Goal: Information Seeking & Learning: Learn about a topic

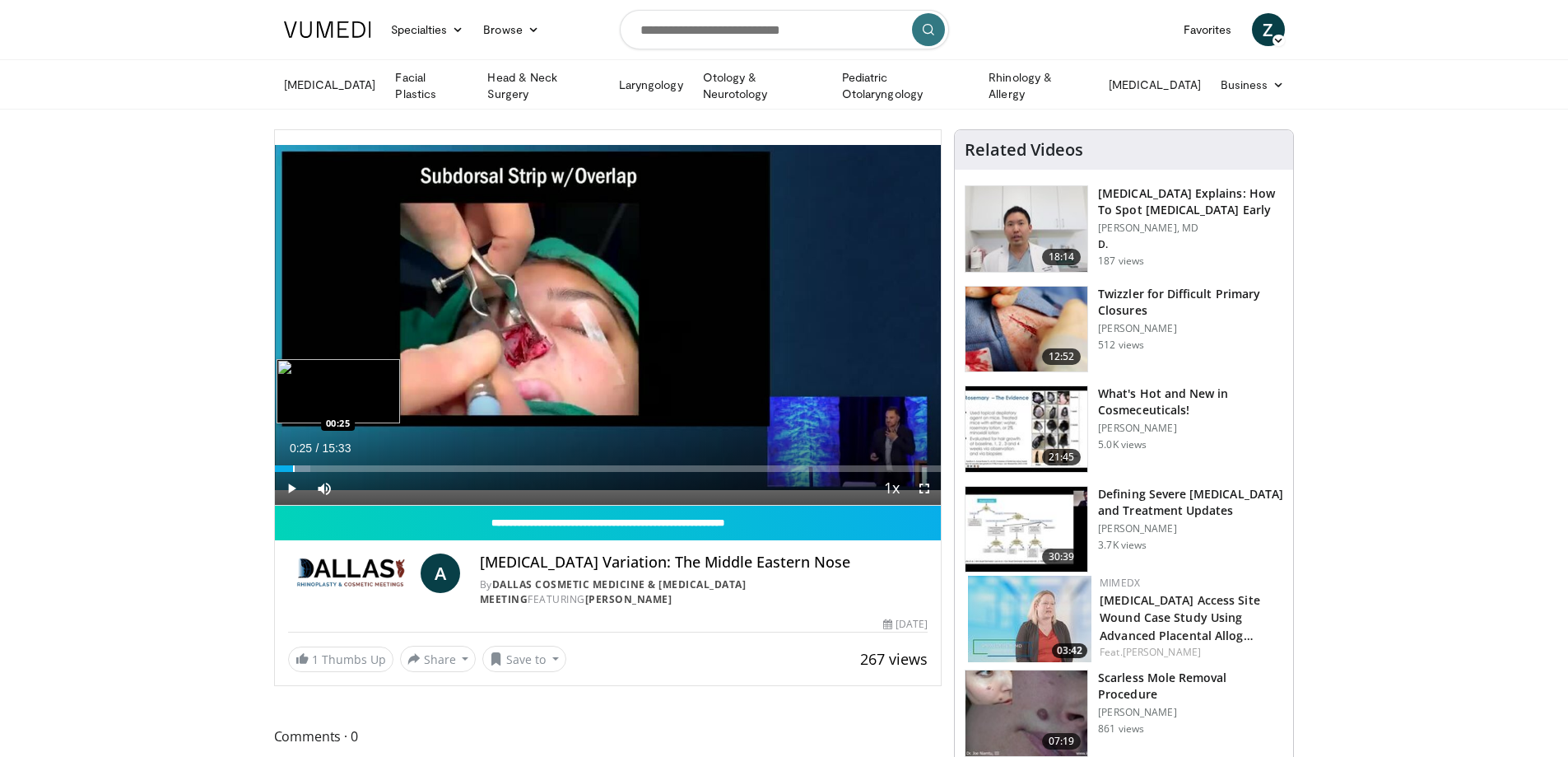
click at [292, 465] on div "Loaded : 5.32% 00:06 00:25" at bounding box center [608, 468] width 667 height 7
click at [918, 486] on span "Video Player" at bounding box center [924, 488] width 33 height 33
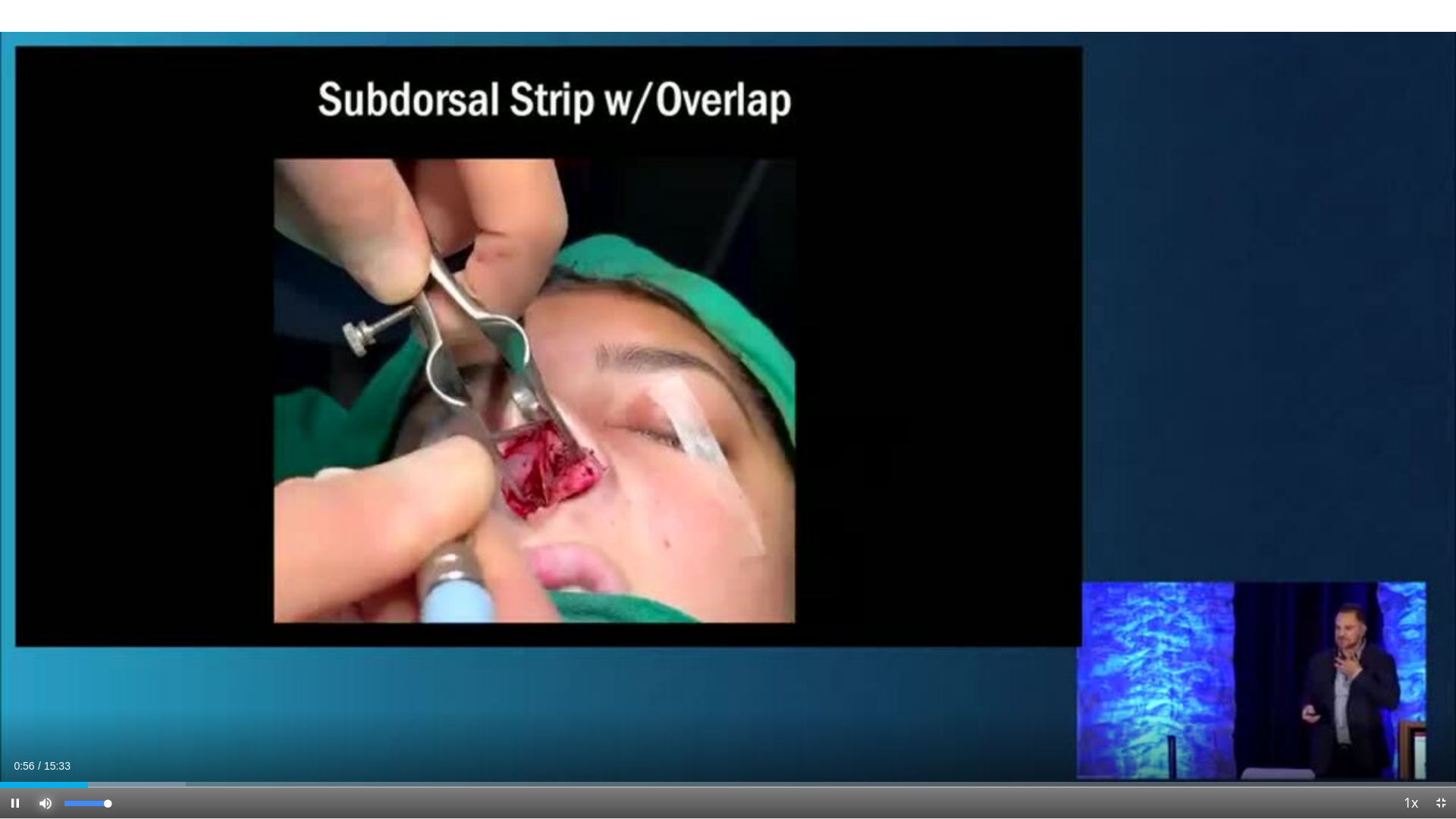
click at [53, 697] on span "Video Player" at bounding box center [45, 803] width 31 height 31
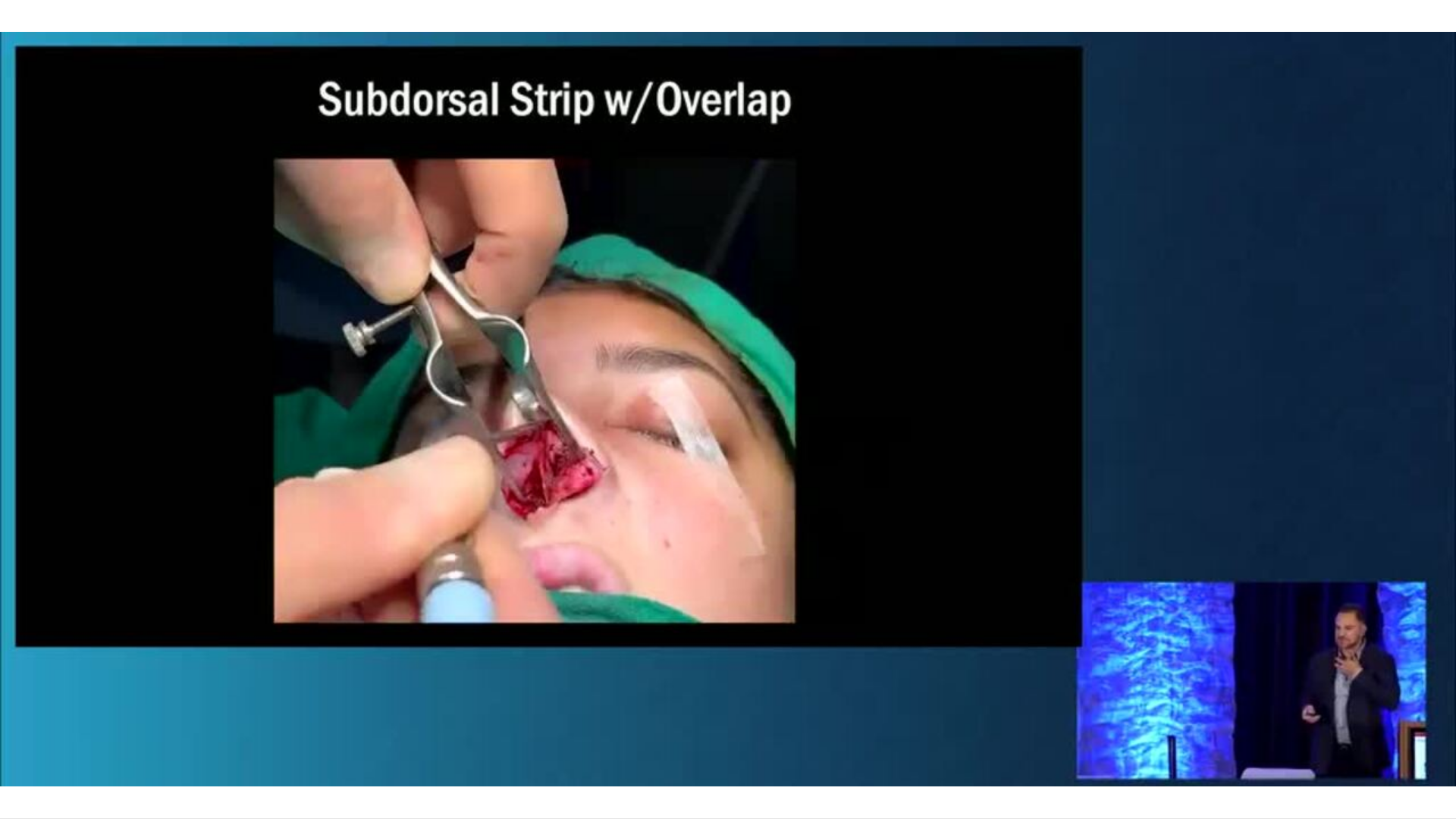
click at [53, 697] on div "10 seconds Tap to unmute" at bounding box center [728, 409] width 1456 height 818
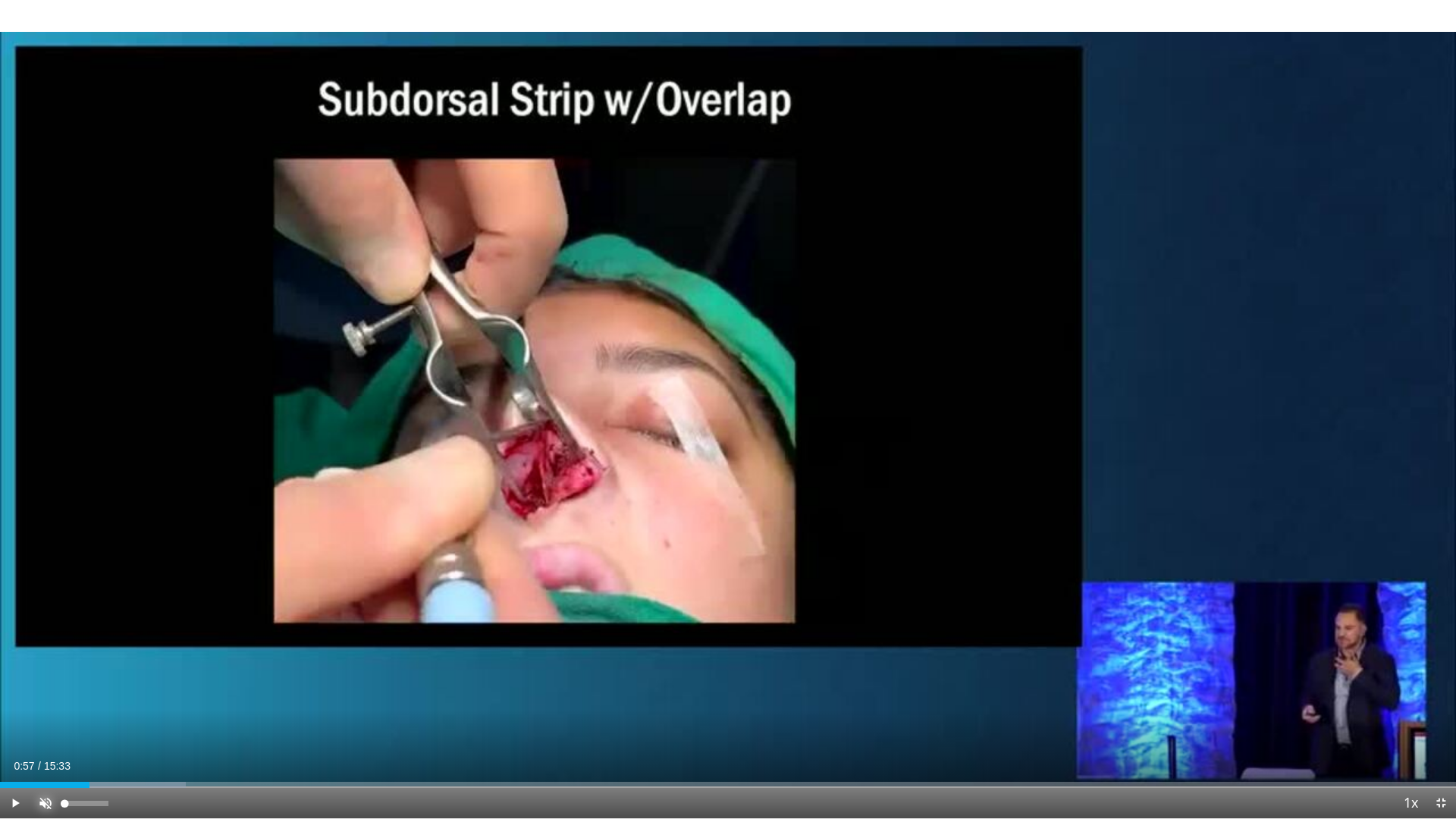
click at [46, 697] on span "Video Player" at bounding box center [45, 803] width 31 height 31
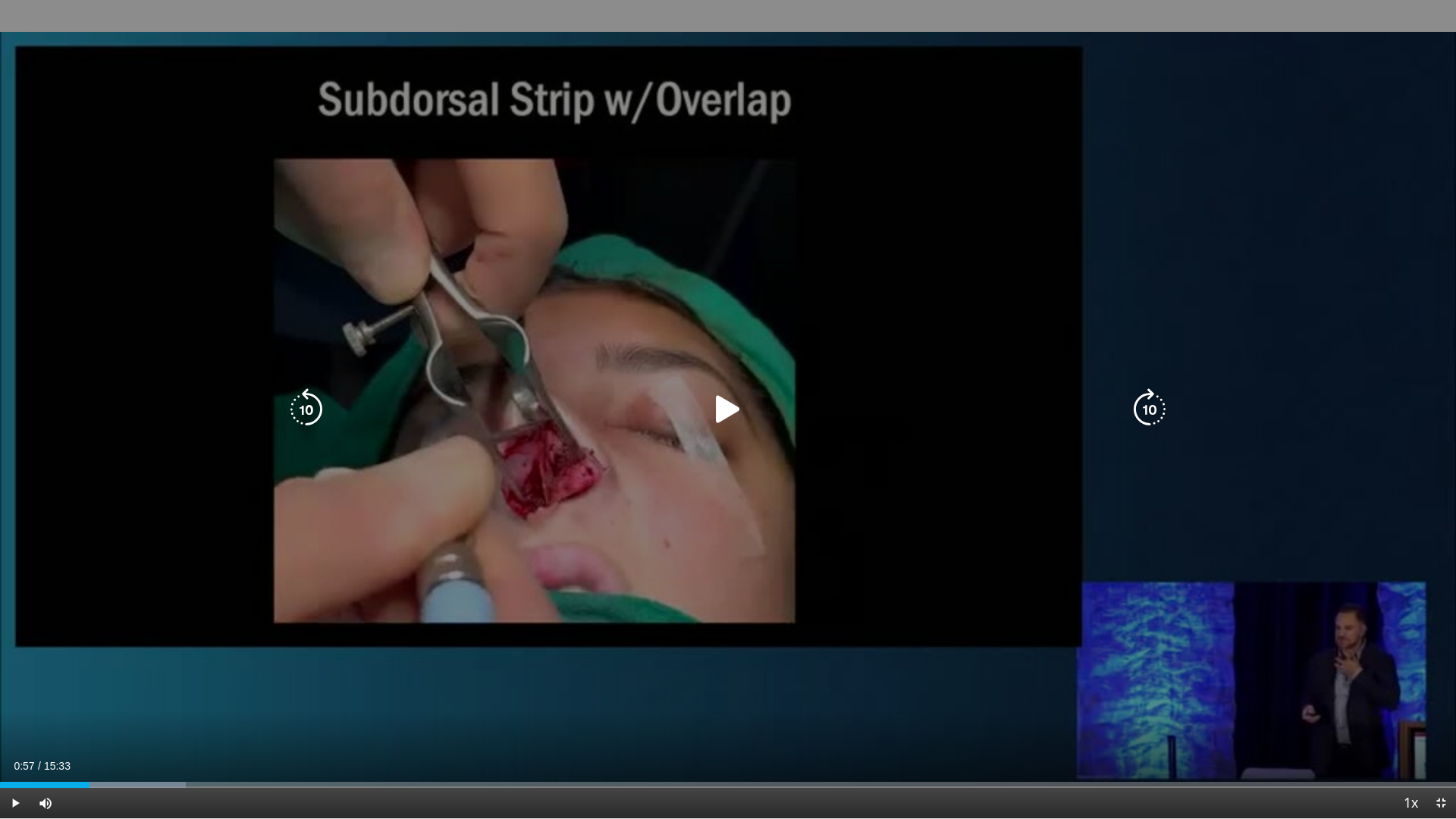
drag, startPoint x: 257, startPoint y: 609, endPoint x: 169, endPoint y: 676, distance: 110.6
click at [257, 610] on div "10 seconds Tap to unmute" at bounding box center [728, 409] width 1456 height 818
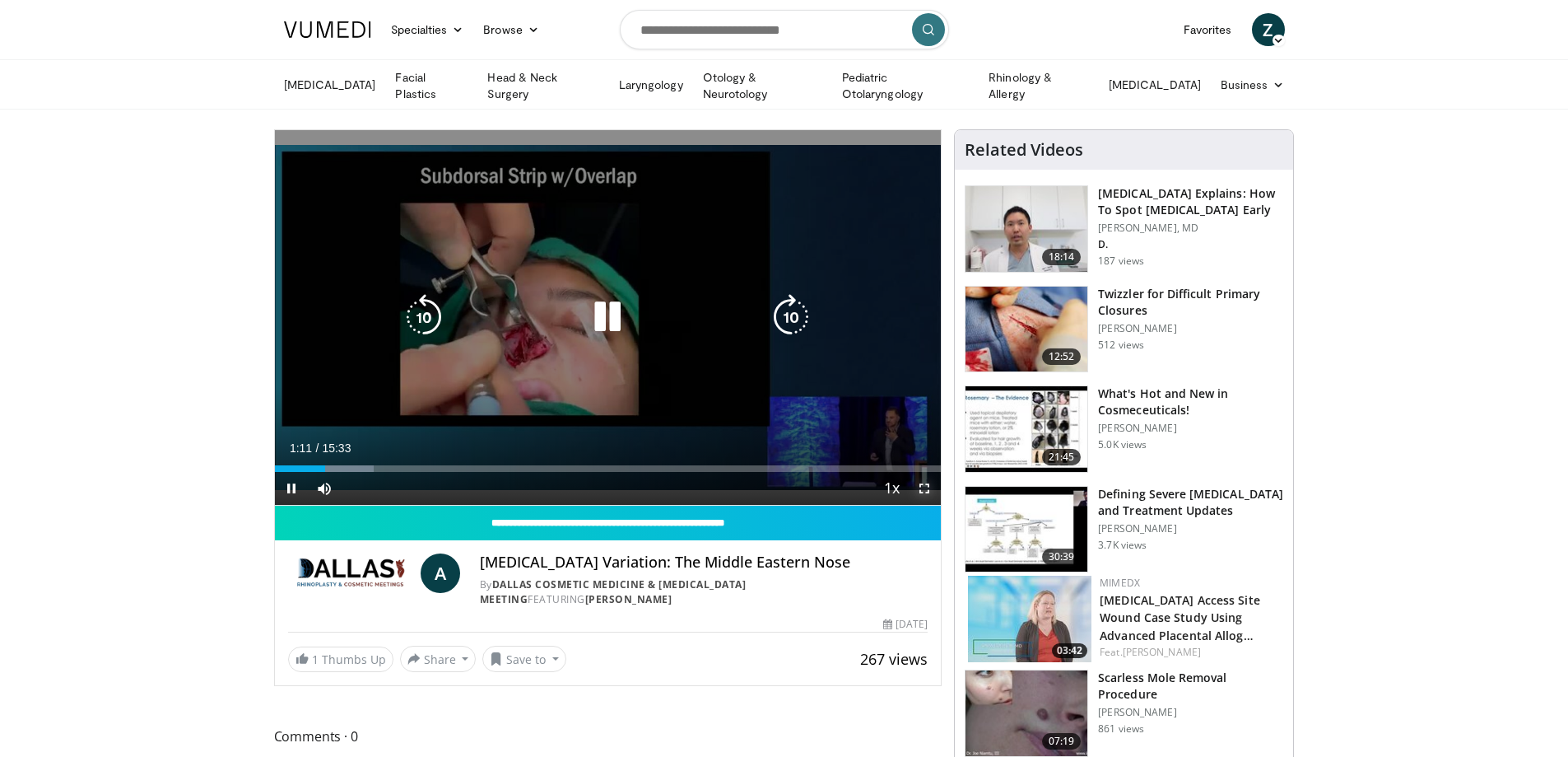
drag, startPoint x: 918, startPoint y: 483, endPoint x: 918, endPoint y: 582, distance: 99.0
click at [918, 483] on span "Video Player" at bounding box center [924, 488] width 33 height 33
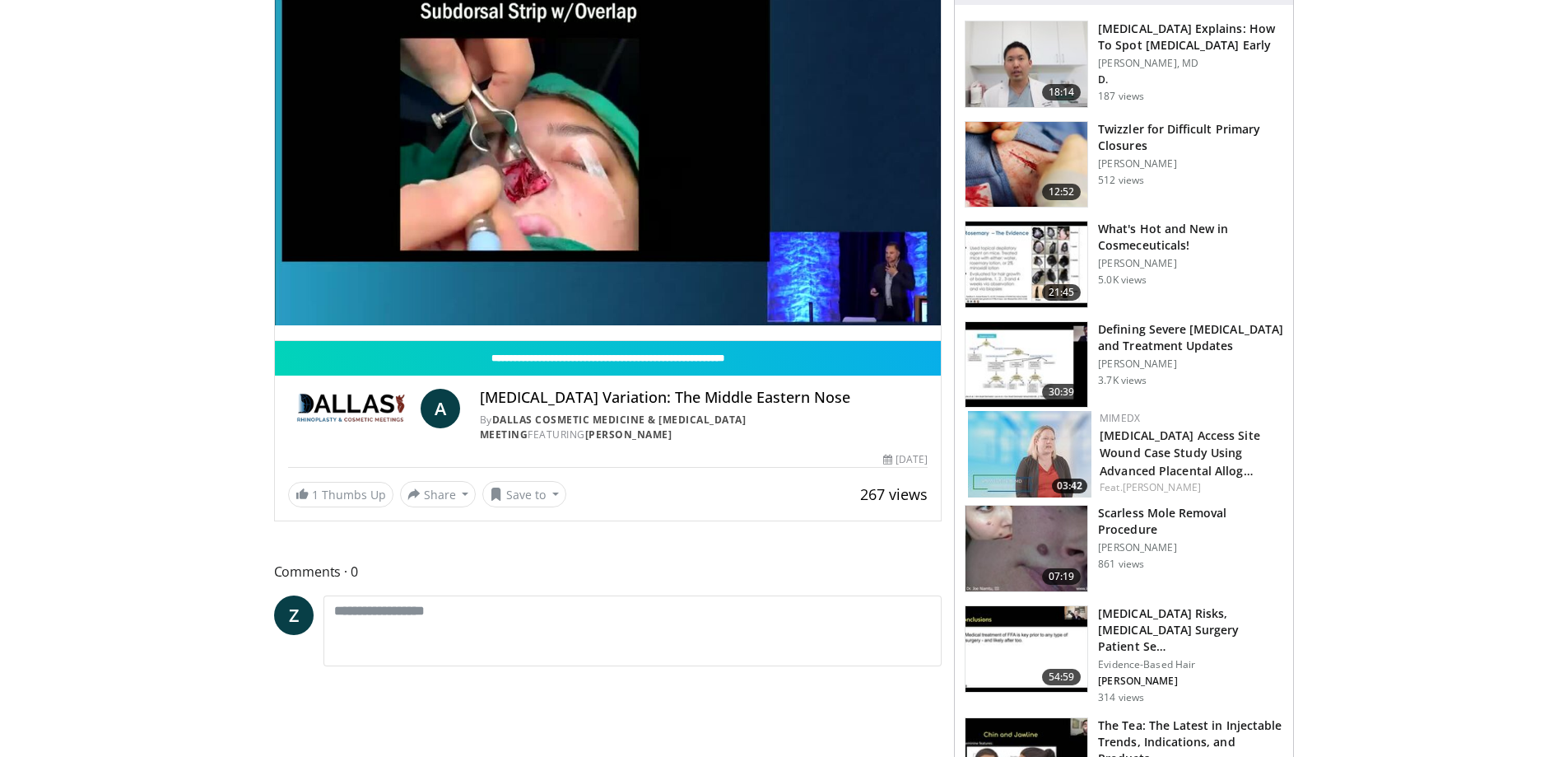
scroll to position [83, 0]
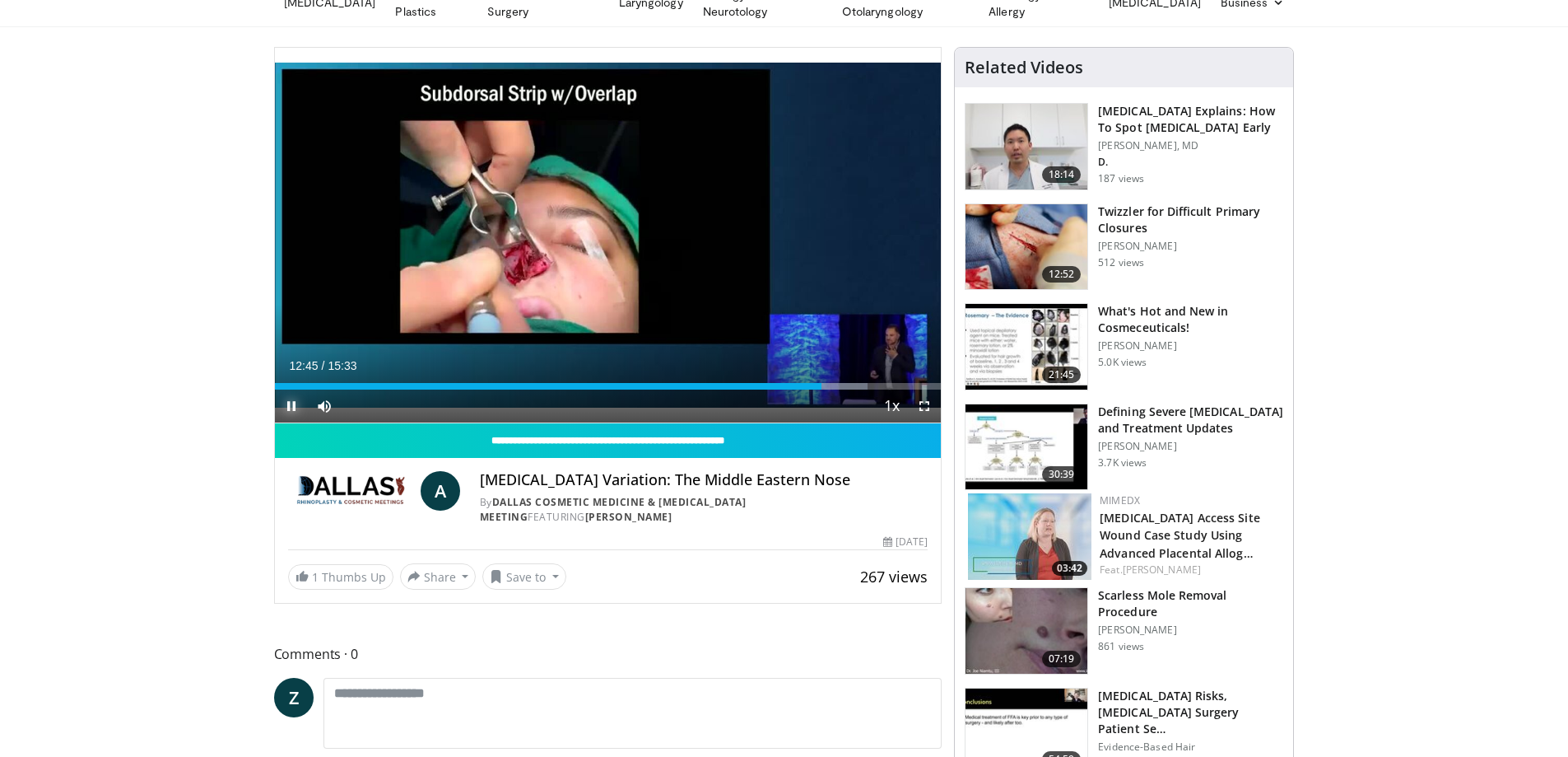
click at [290, 405] on span "Video Player" at bounding box center [291, 405] width 33 height 33
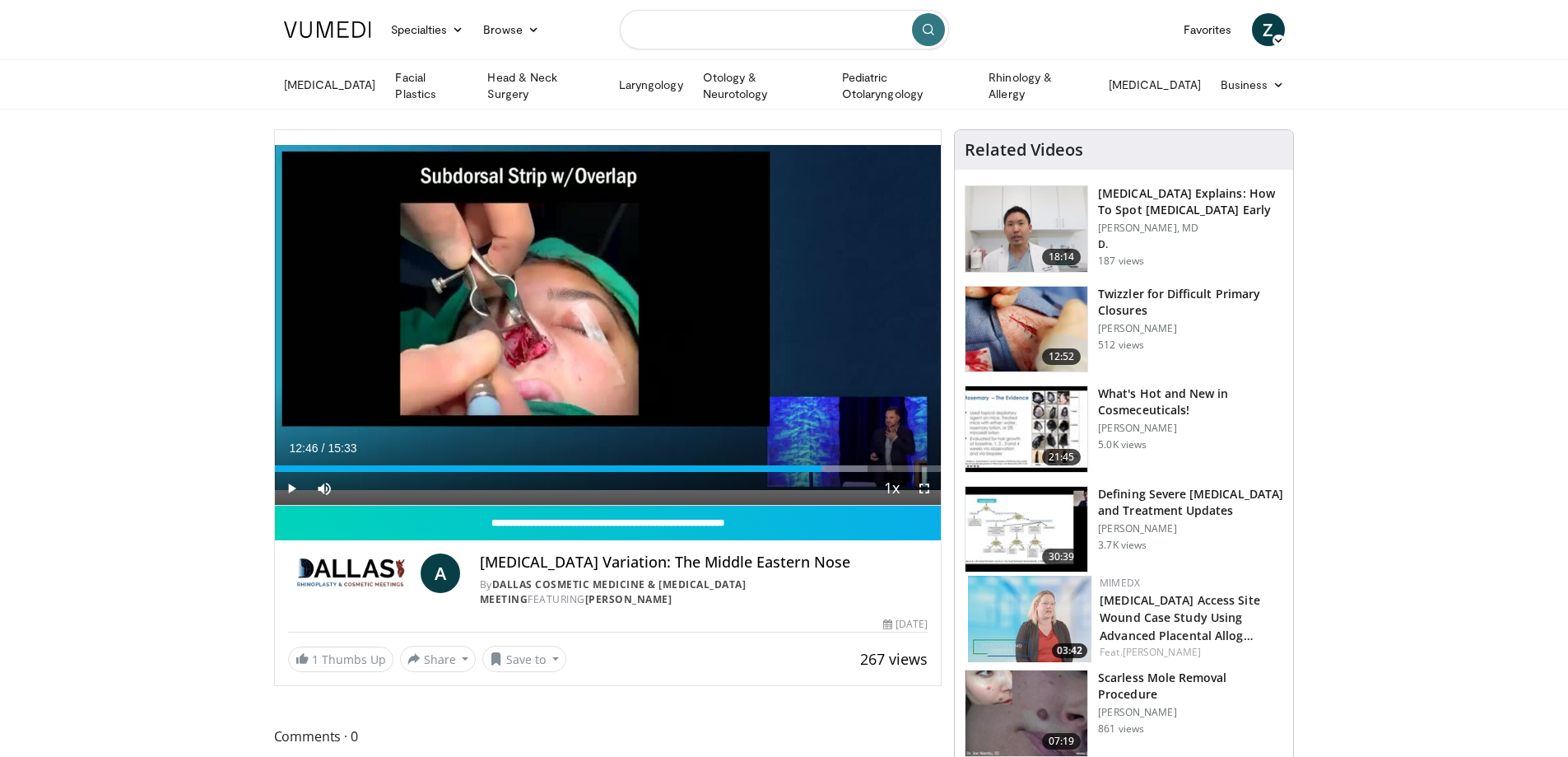
click at [770, 42] on input "Search topics, interventions" at bounding box center [784, 30] width 329 height 39
type input "**********"
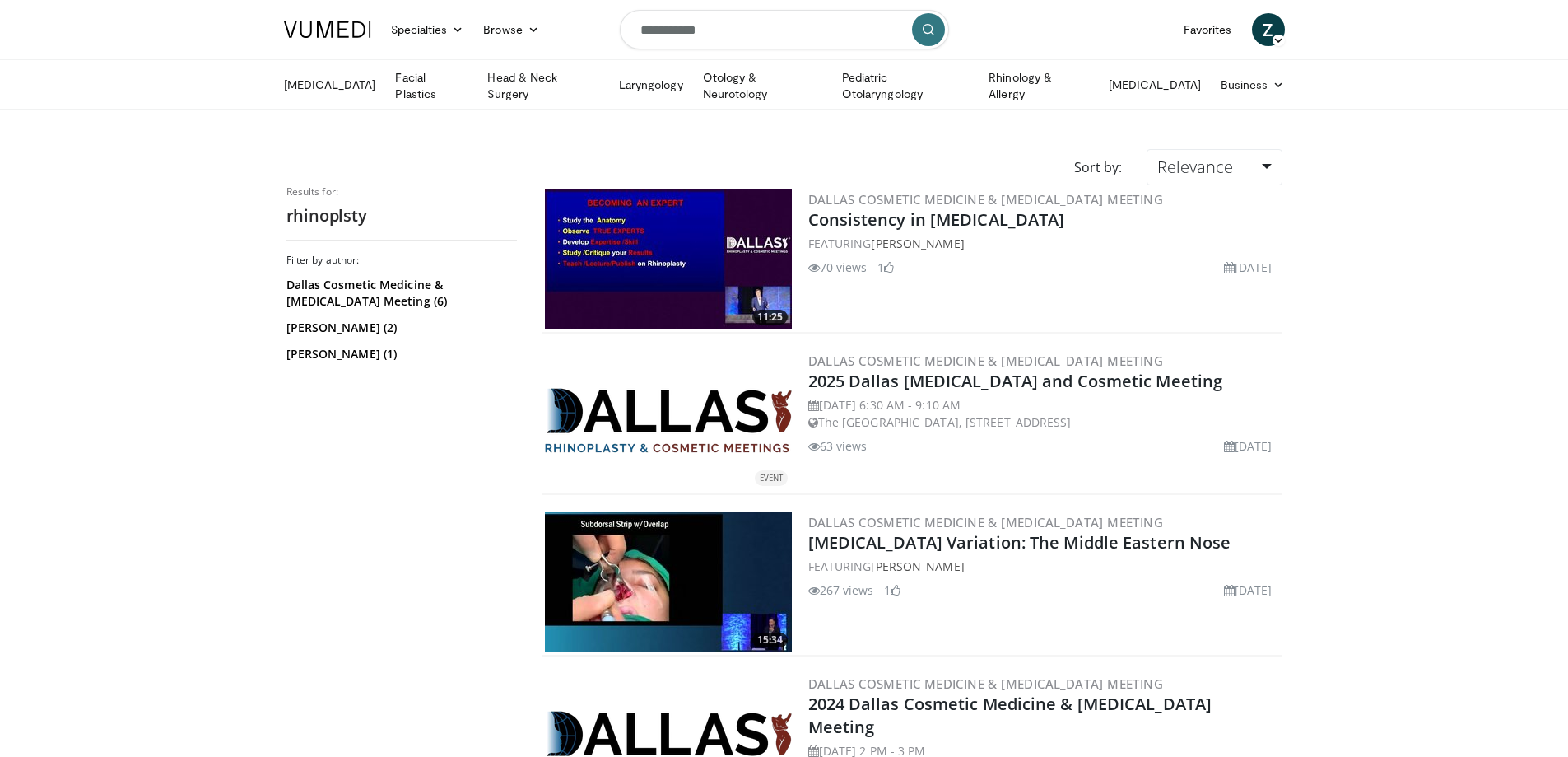
click at [741, 257] on img at bounding box center [668, 258] width 247 height 140
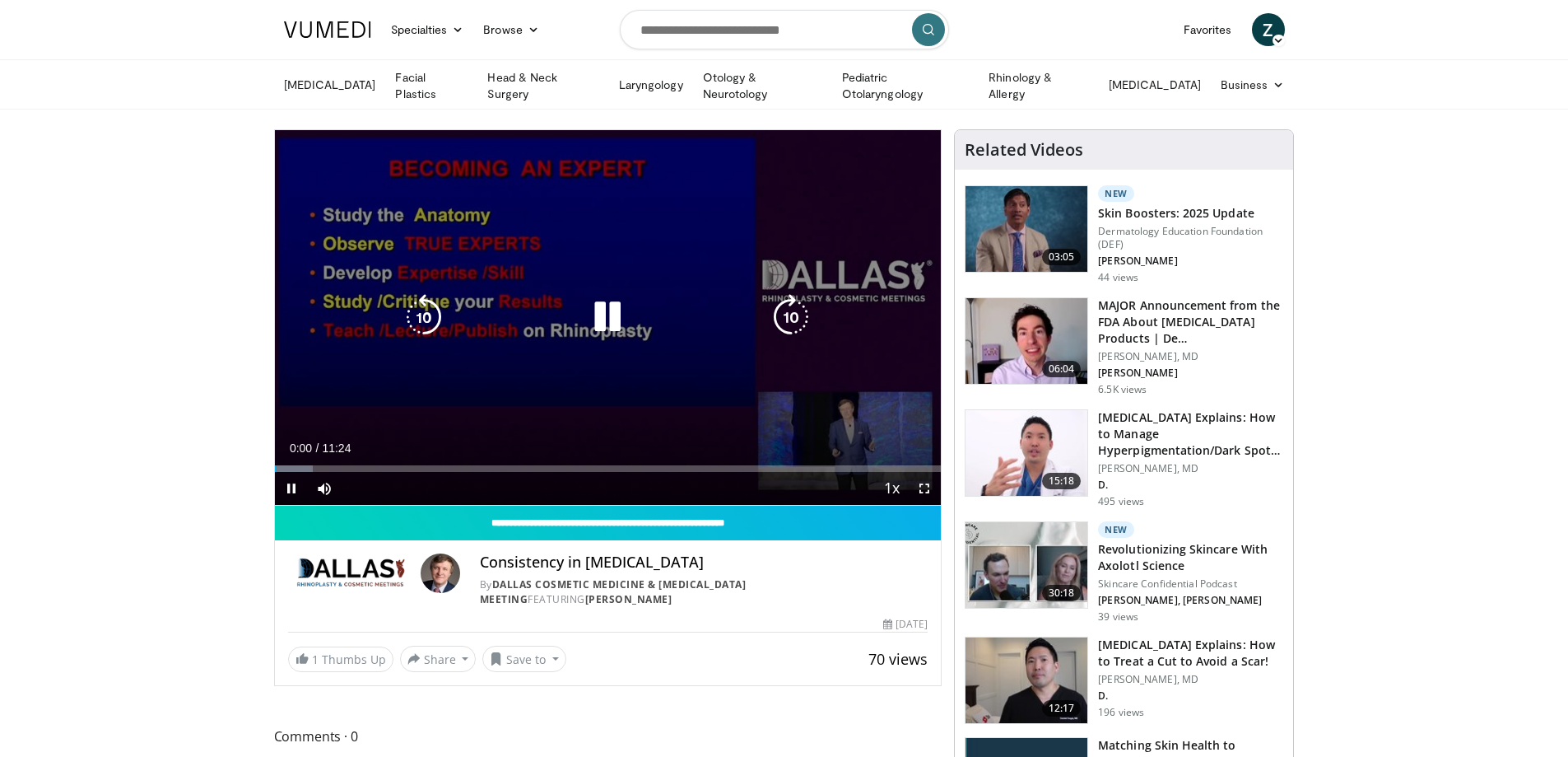
click at [806, 312] on icon "Video Player" at bounding box center [791, 317] width 46 height 46
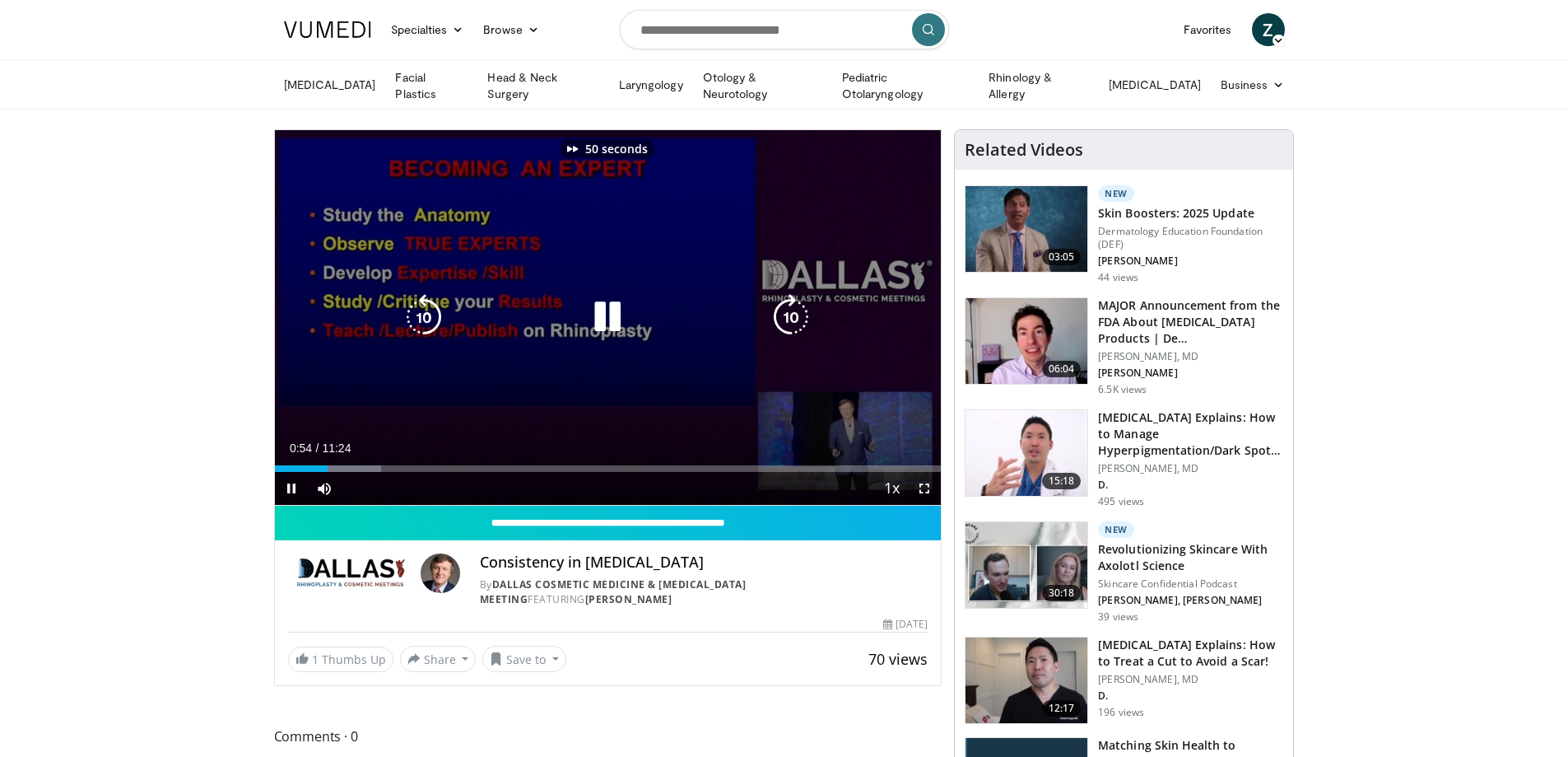
click at [806, 312] on icon "Video Player" at bounding box center [791, 317] width 46 height 46
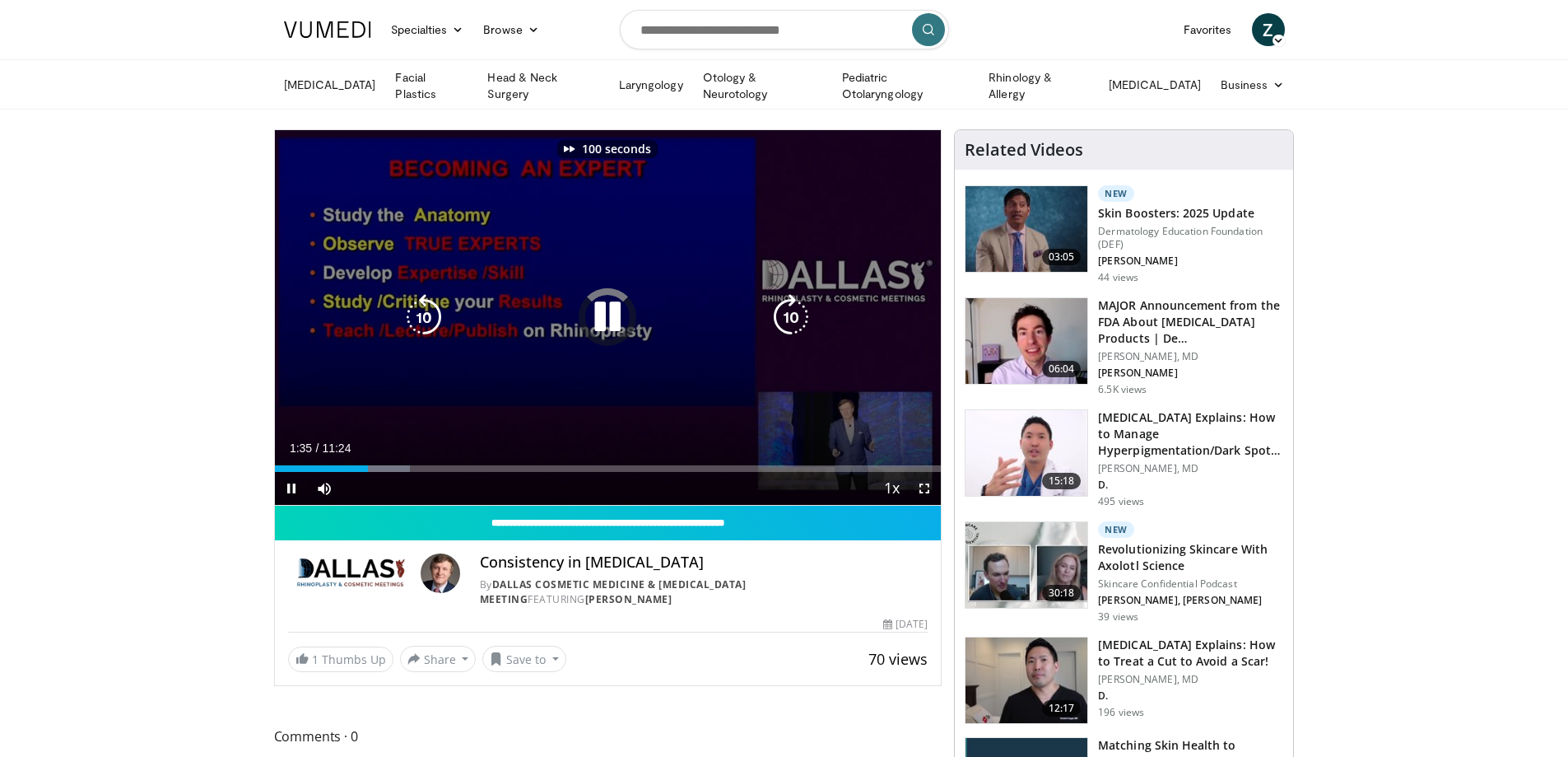
click at [806, 312] on icon "Video Player" at bounding box center [791, 317] width 46 height 46
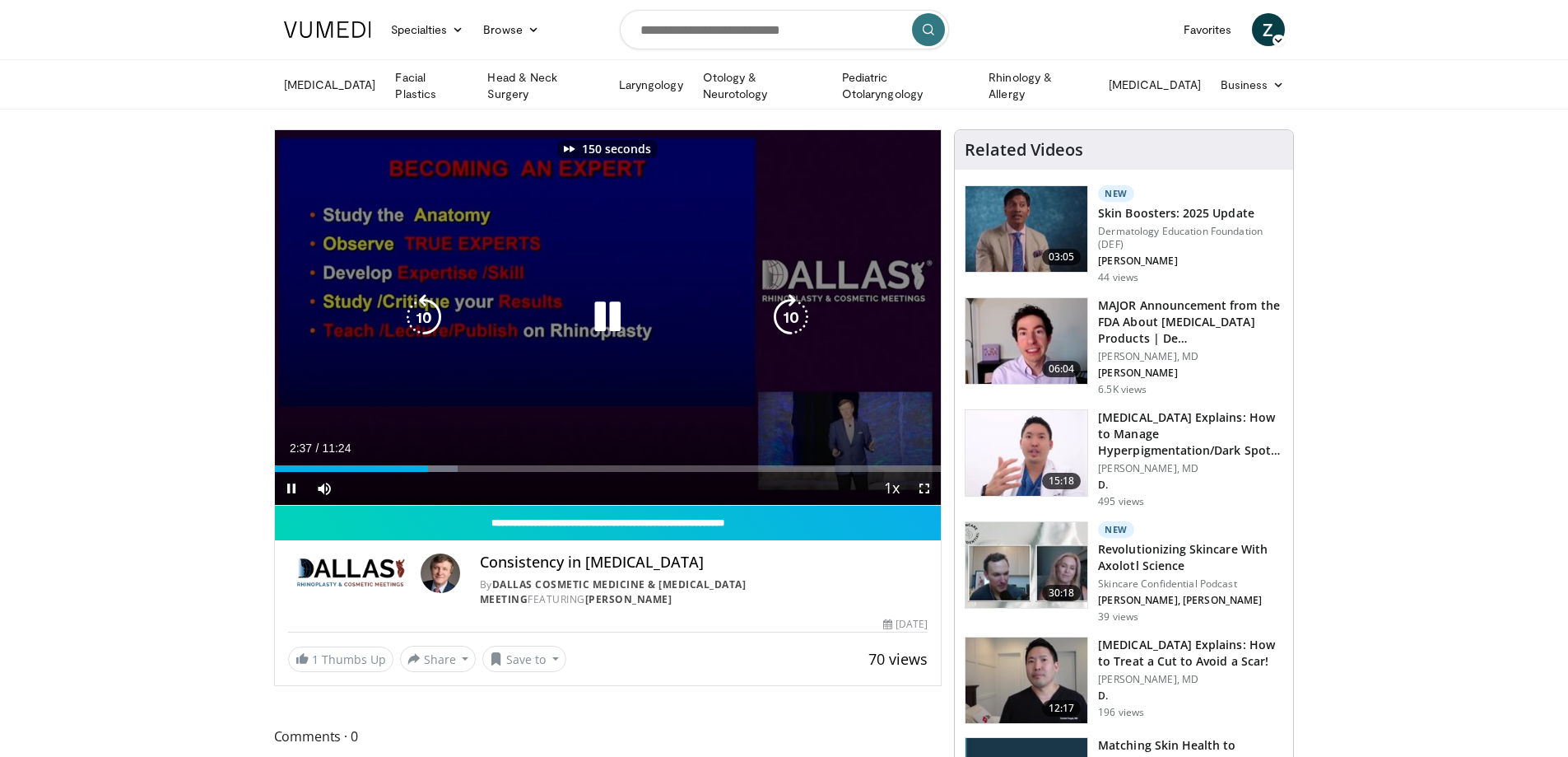
click at [806, 312] on icon "Video Player" at bounding box center [791, 317] width 46 height 46
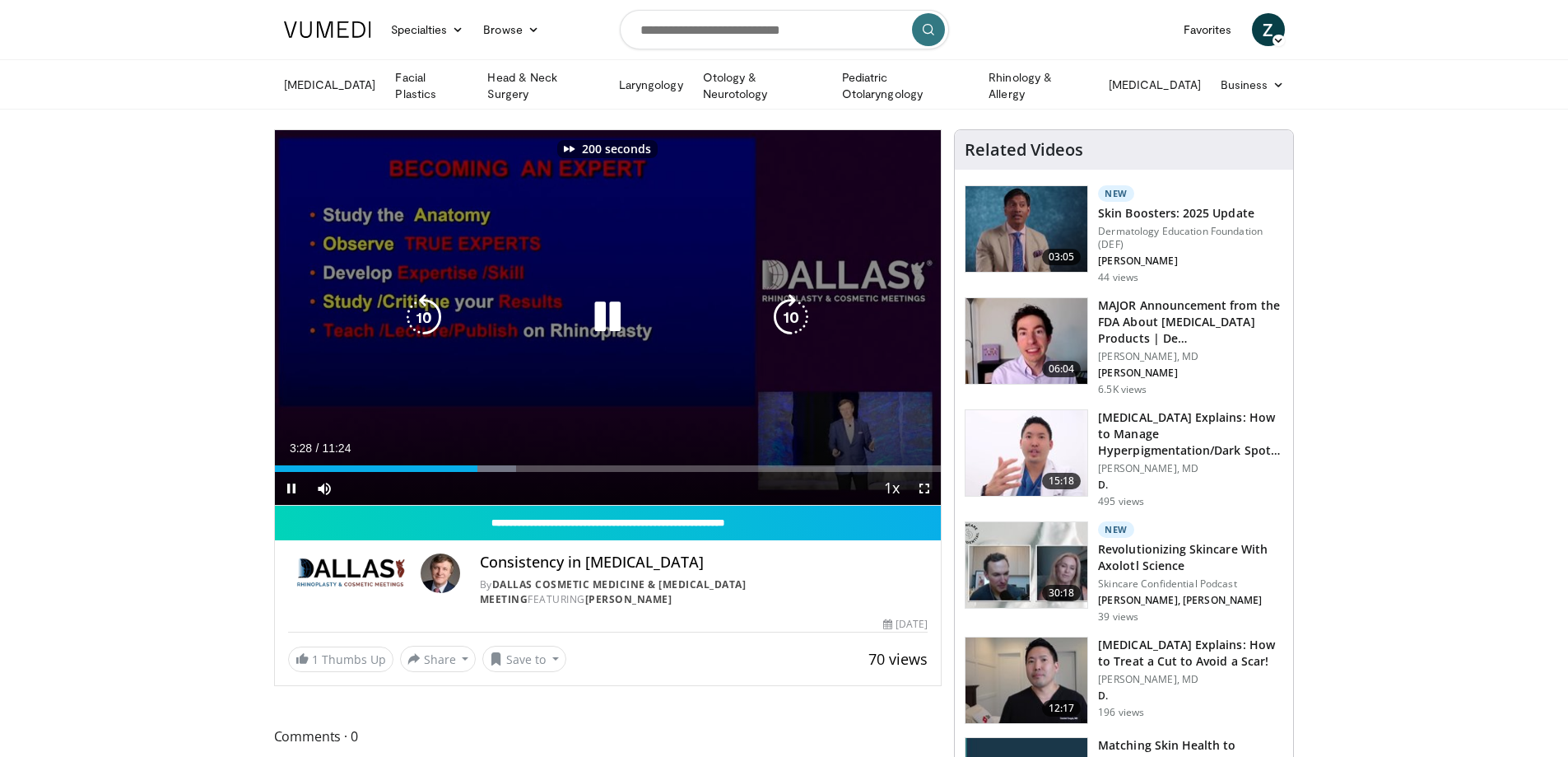
click at [806, 312] on icon "Video Player" at bounding box center [791, 317] width 46 height 46
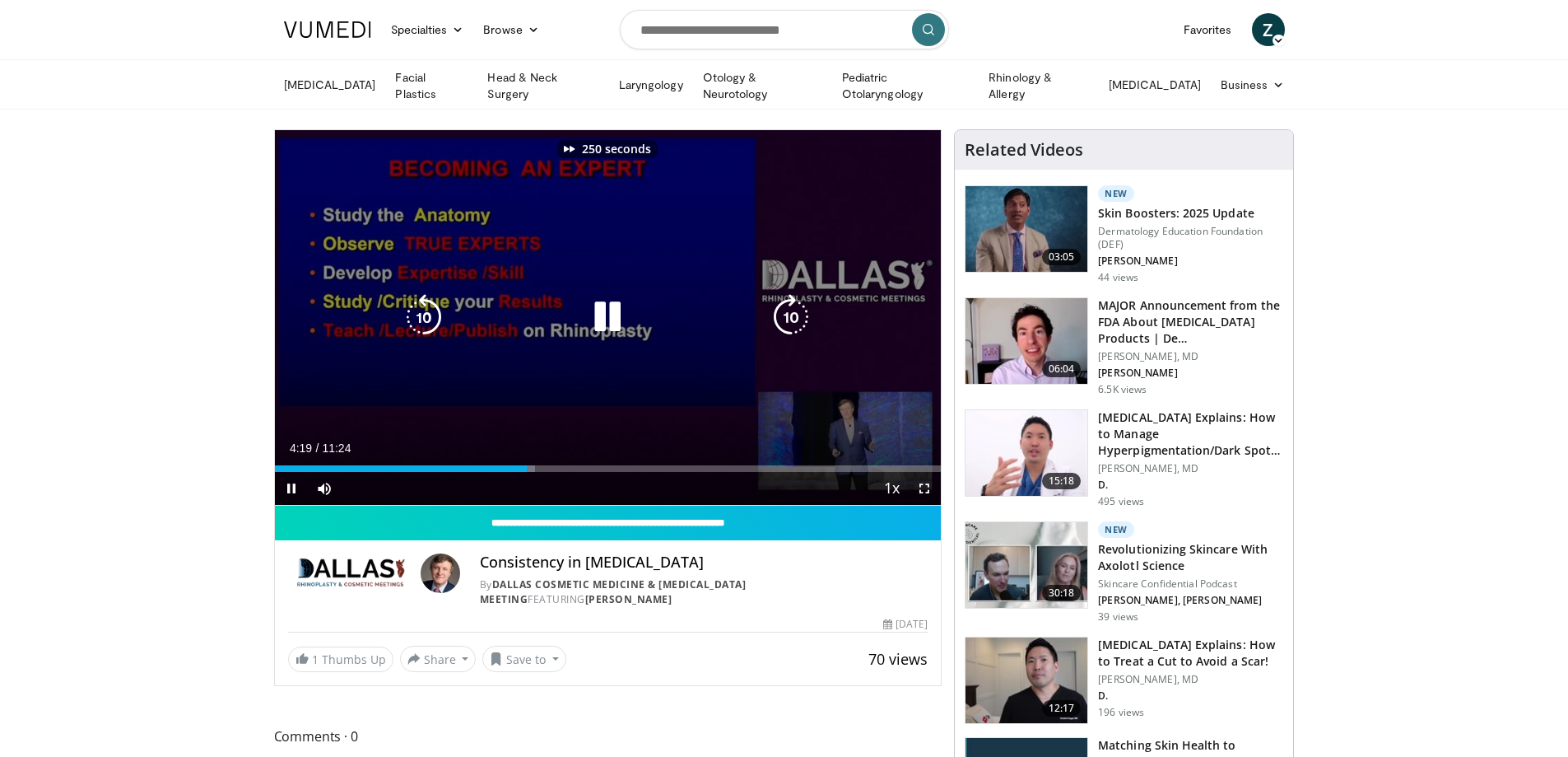
click at [806, 312] on icon "Video Player" at bounding box center [791, 317] width 46 height 46
click at [806, 311] on icon "Video Player" at bounding box center [791, 317] width 46 height 46
click at [806, 310] on icon "Video Player" at bounding box center [791, 317] width 46 height 46
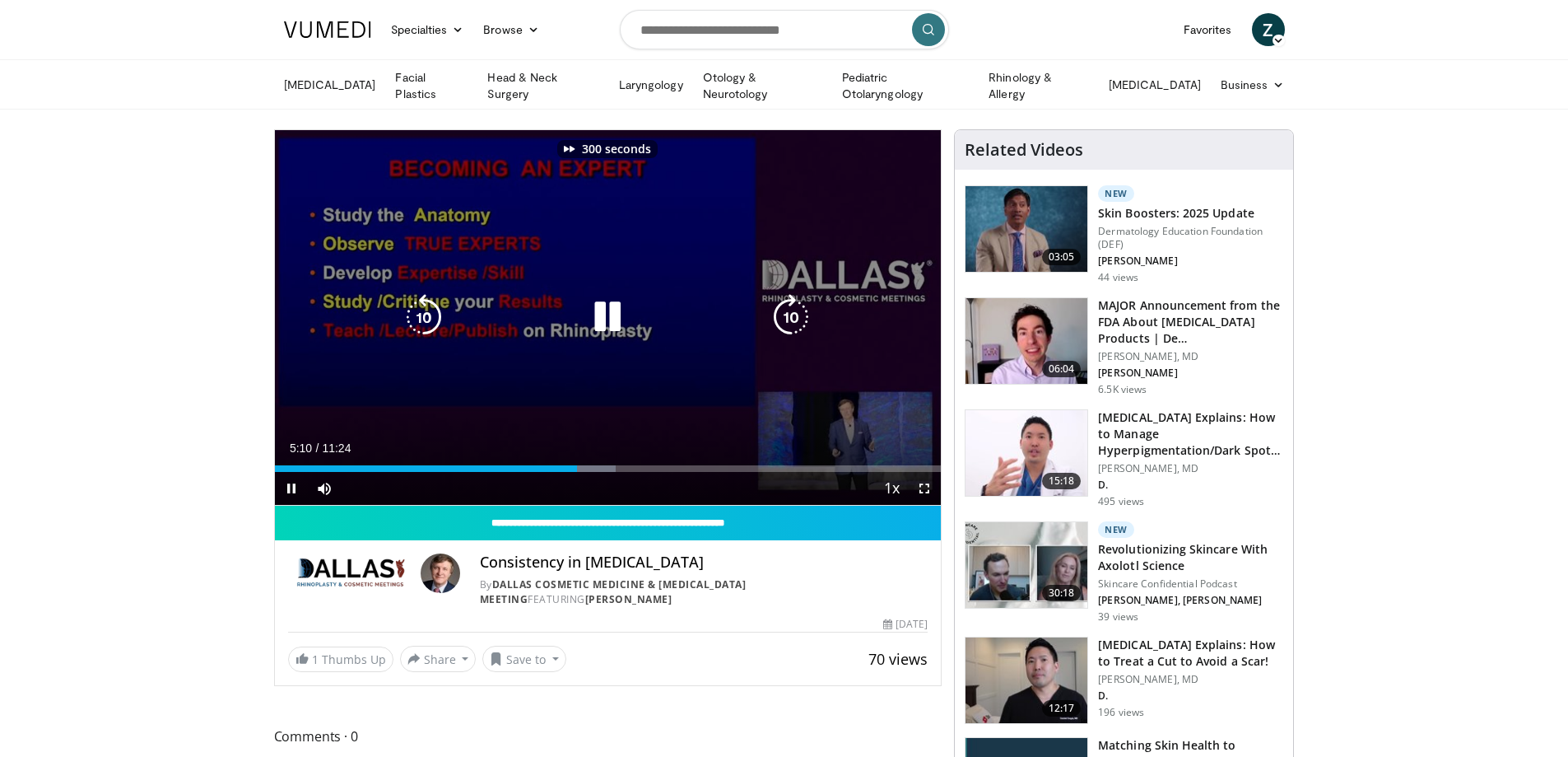
click at [806, 310] on icon "Video Player" at bounding box center [791, 317] width 46 height 46
click at [791, 311] on icon "Video Player" at bounding box center [791, 317] width 46 height 46
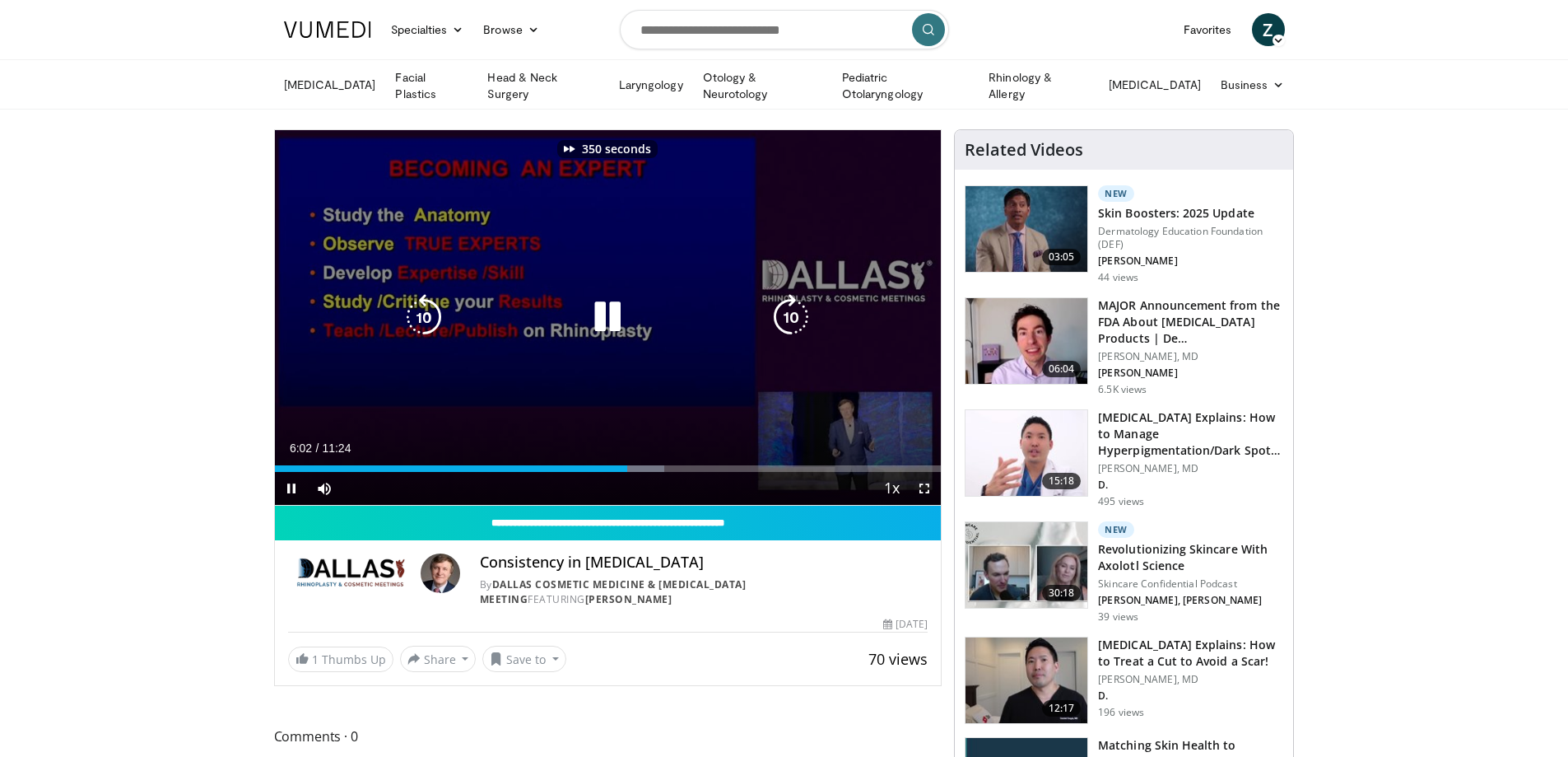
click at [791, 311] on icon "Video Player" at bounding box center [791, 317] width 46 height 46
click at [792, 310] on icon "Video Player" at bounding box center [791, 317] width 46 height 46
click at [793, 310] on icon "Video Player" at bounding box center [791, 317] width 46 height 46
click at [793, 309] on icon "Video Player" at bounding box center [791, 317] width 46 height 46
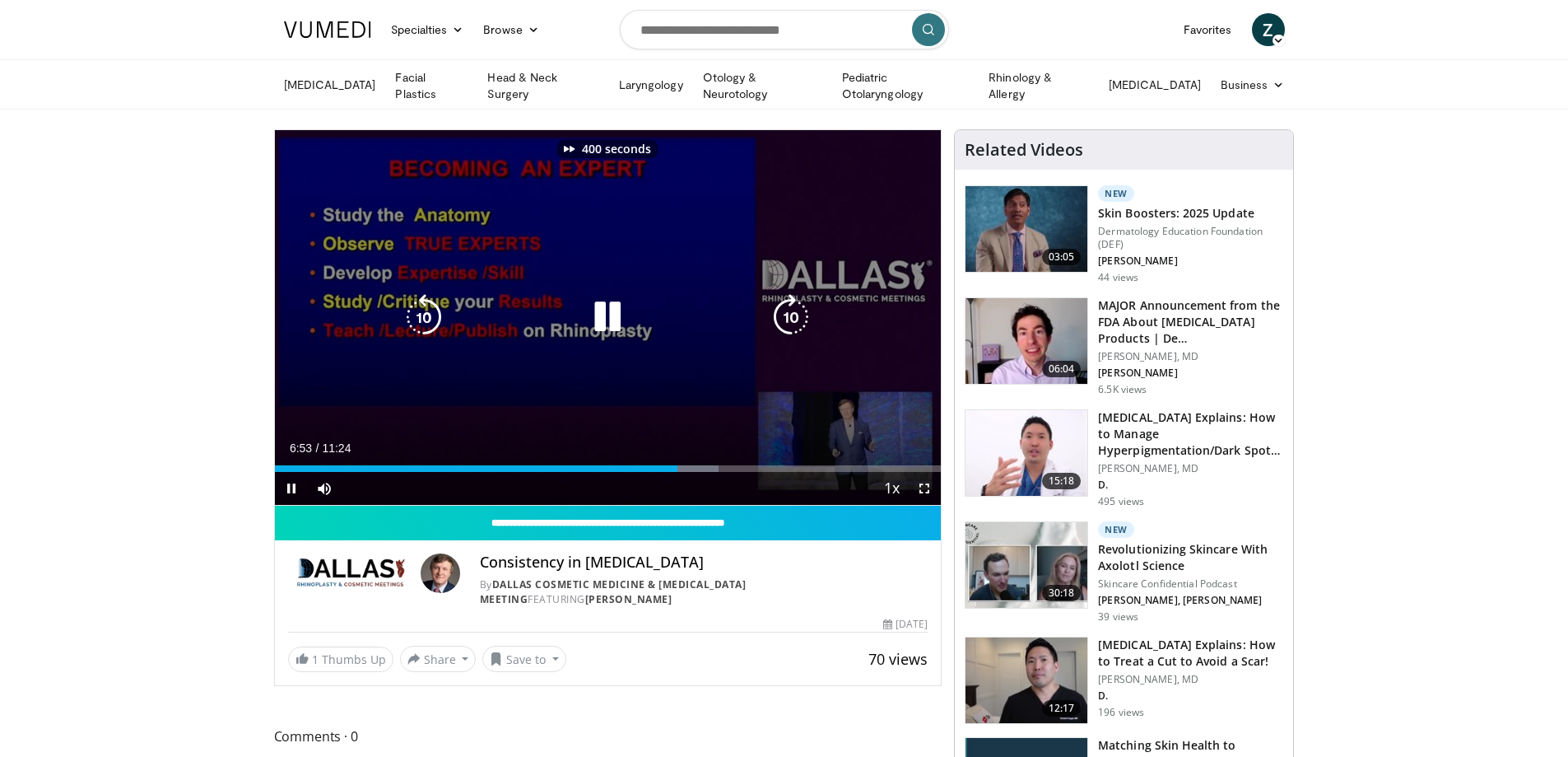
click at [793, 309] on icon "Video Player" at bounding box center [791, 317] width 46 height 46
click at [793, 308] on icon "Video Player" at bounding box center [791, 317] width 46 height 46
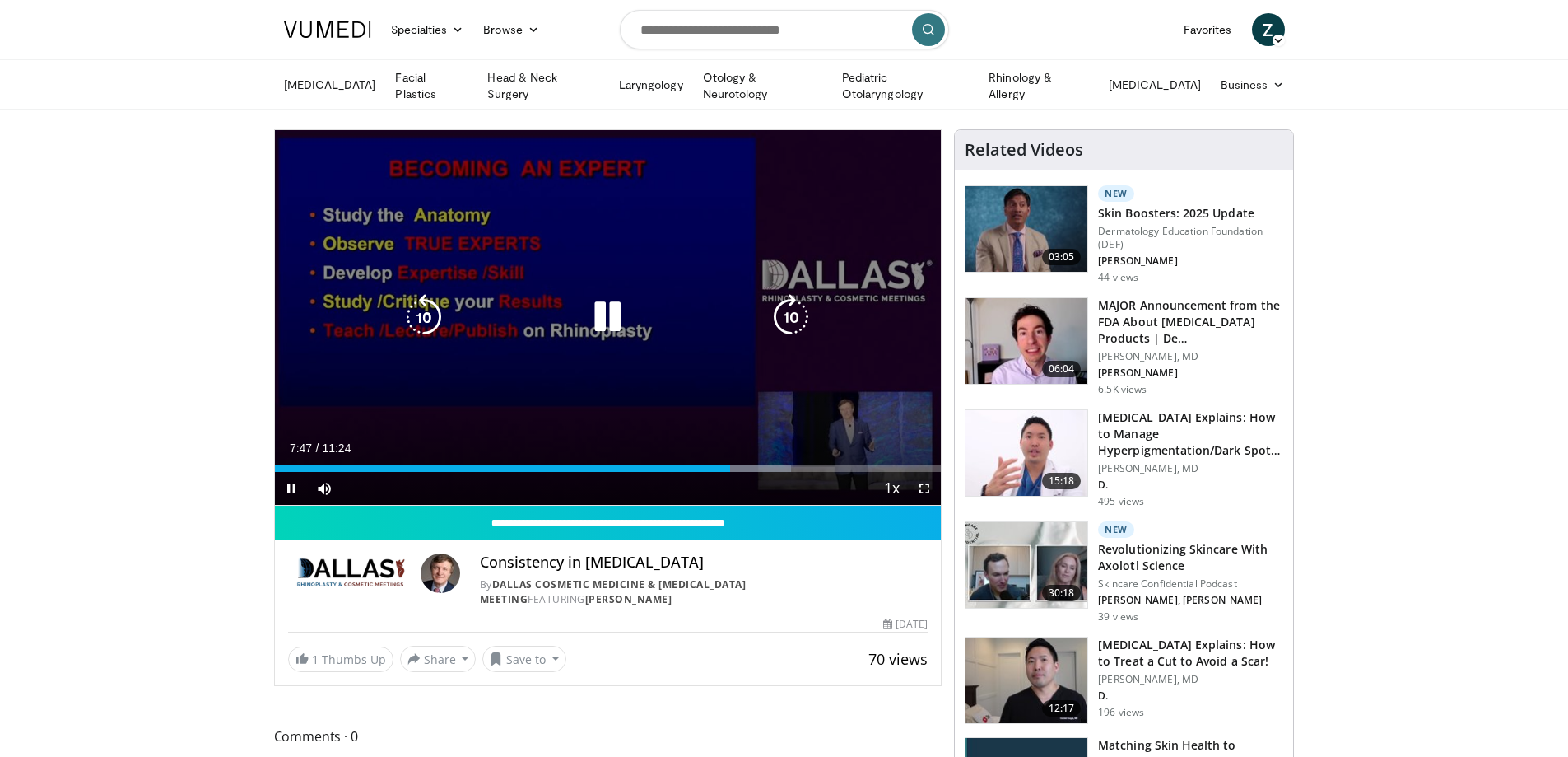
click at [793, 324] on icon "Video Player" at bounding box center [791, 317] width 46 height 46
click at [793, 323] on icon "Video Player" at bounding box center [791, 317] width 46 height 46
click at [793, 322] on icon "Video Player" at bounding box center [791, 317] width 46 height 46
click at [791, 320] on icon "Video Player" at bounding box center [791, 317] width 46 height 46
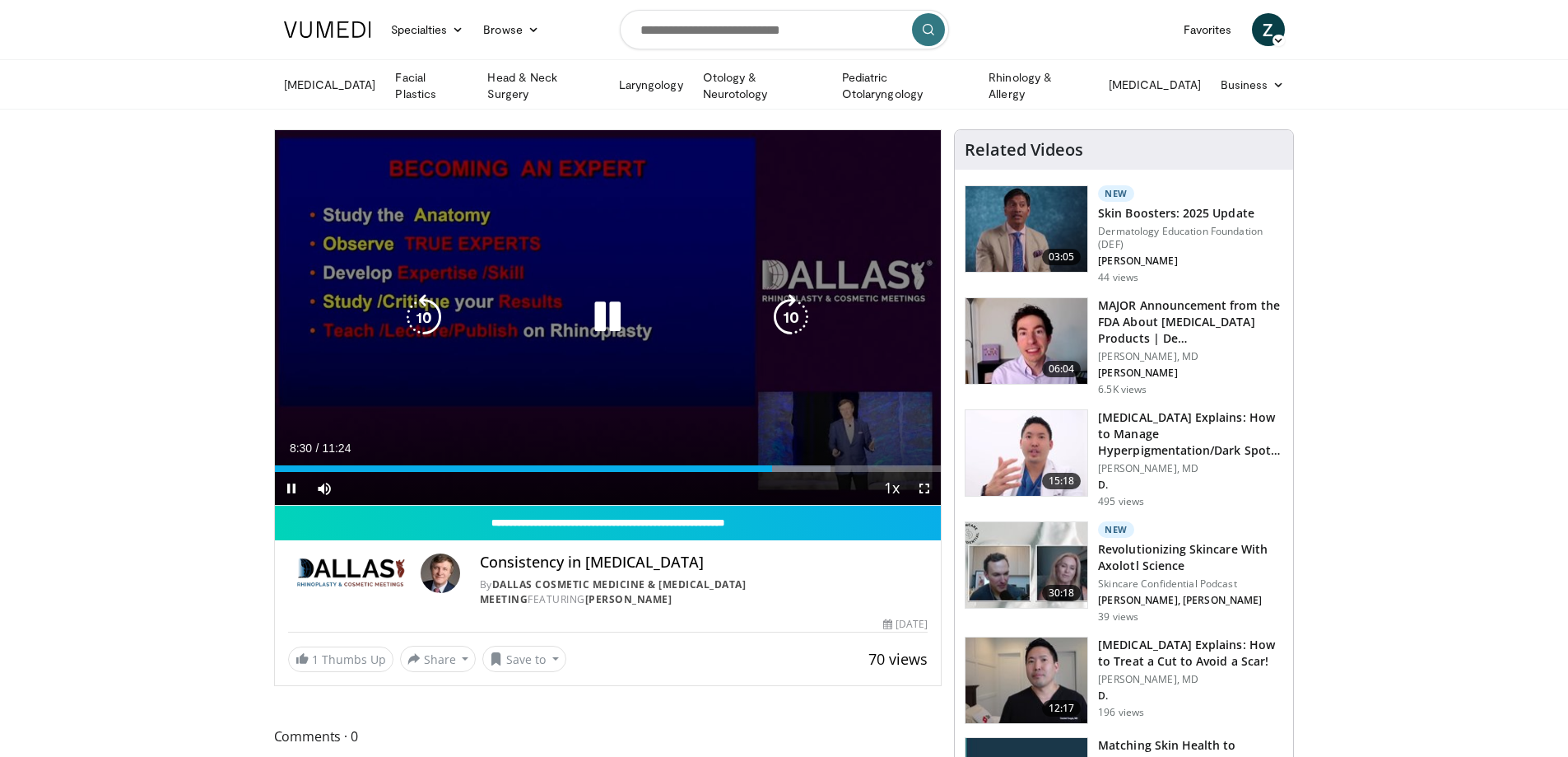
click at [791, 320] on icon "Video Player" at bounding box center [791, 317] width 46 height 46
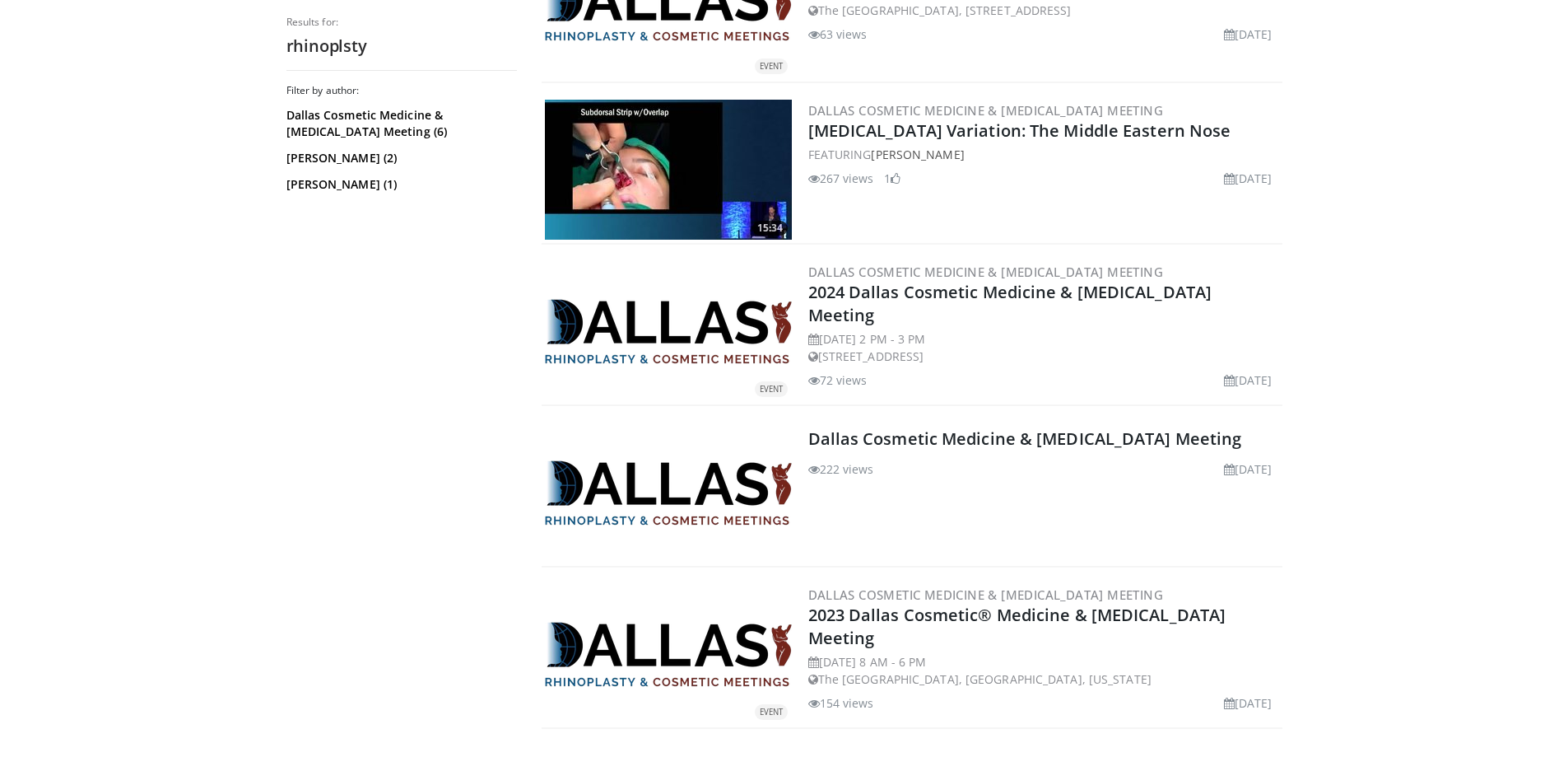
scroll to position [494, 0]
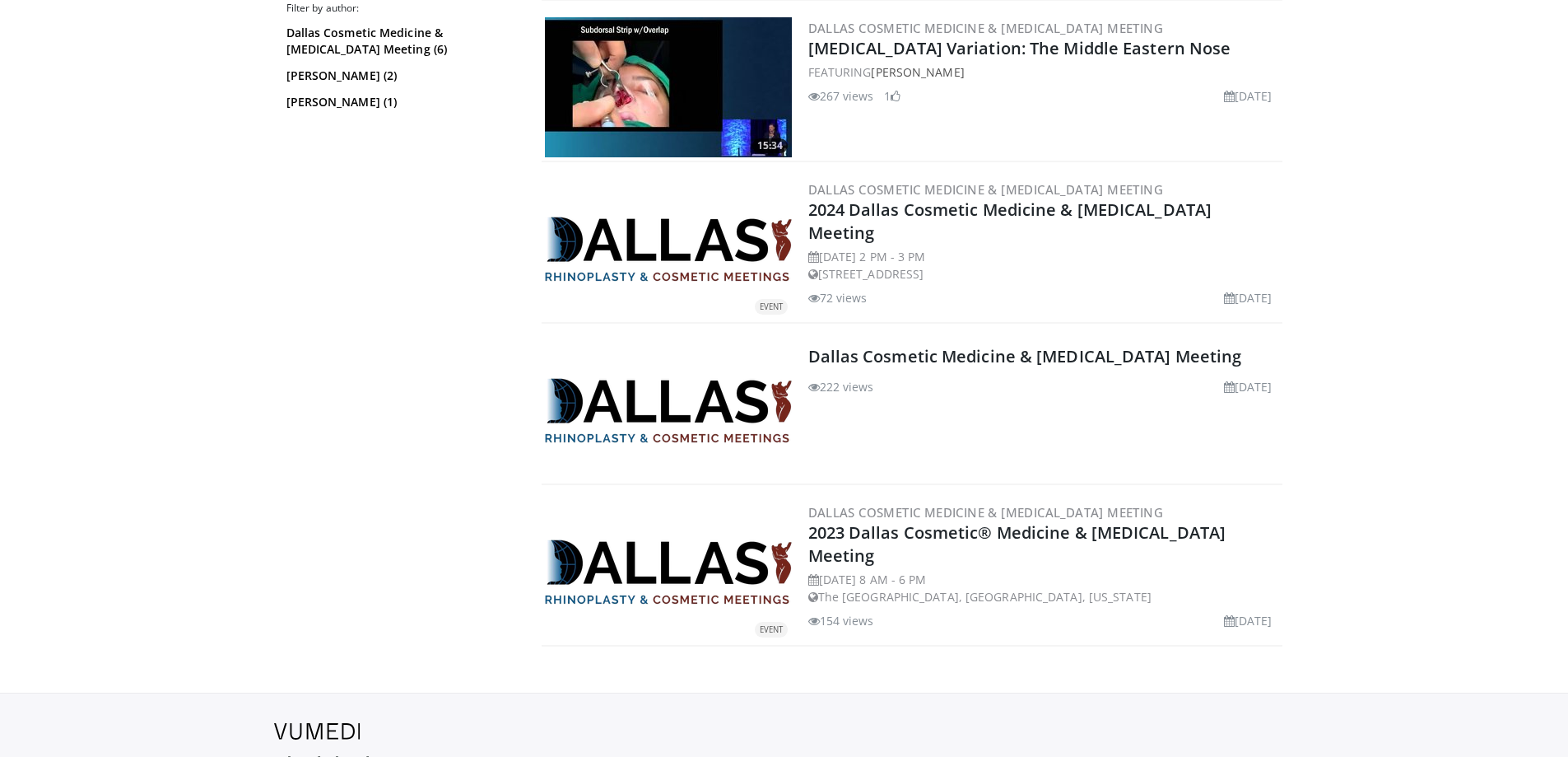
click at [657, 255] on img at bounding box center [668, 249] width 247 height 65
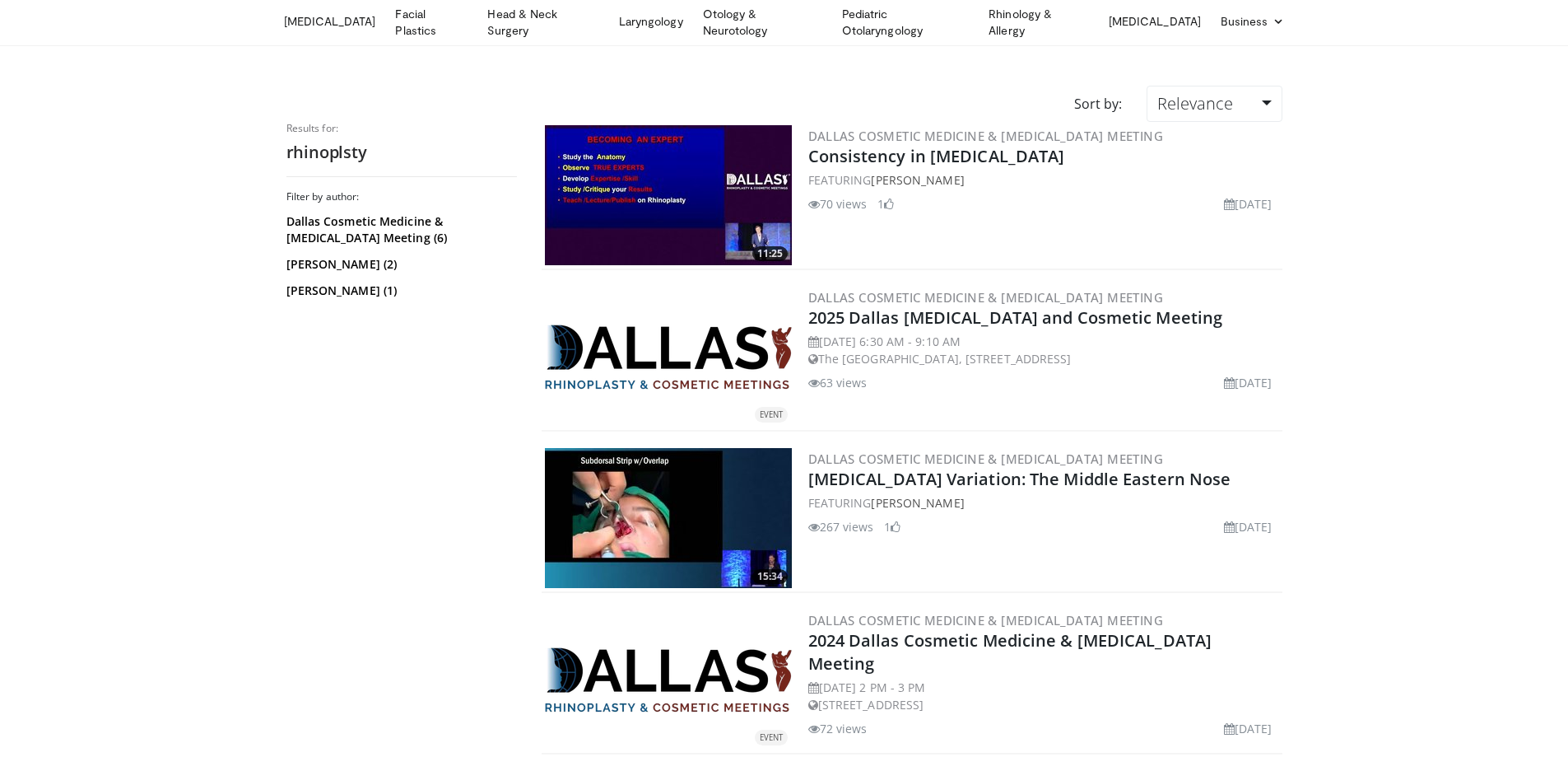
scroll to position [0, 0]
